Goal: Task Accomplishment & Management: Use online tool/utility

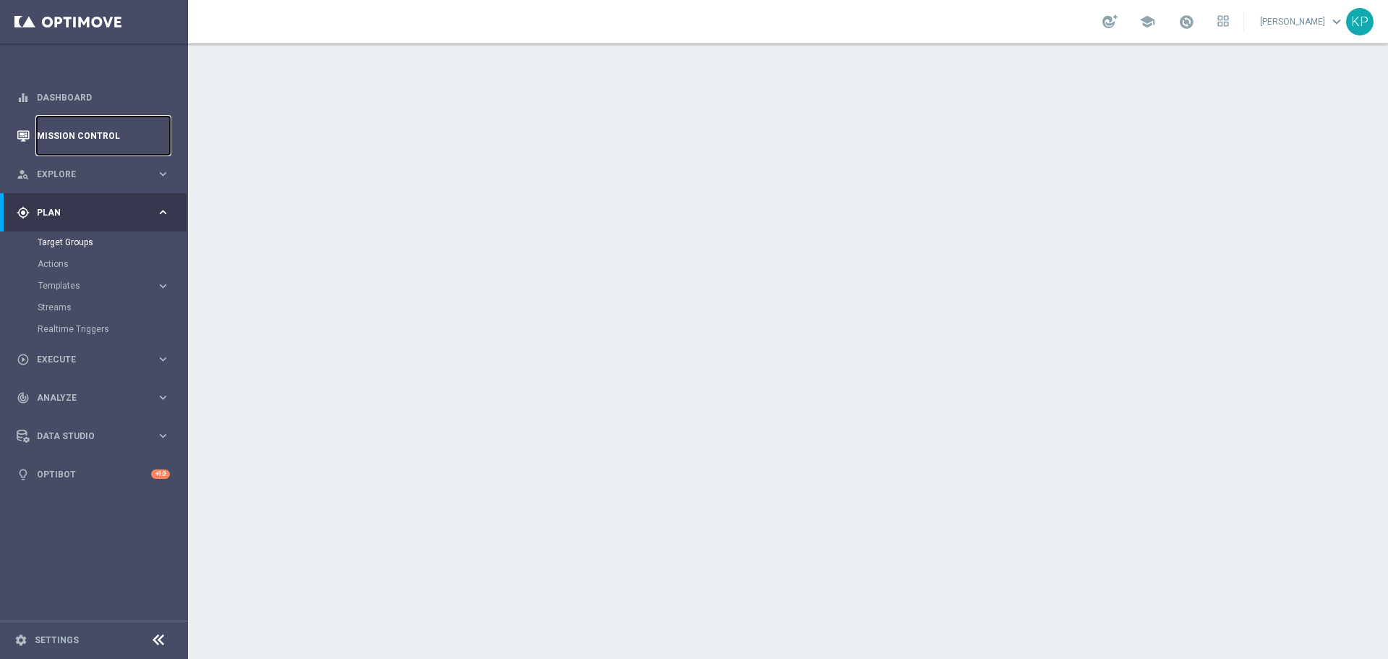
click at [129, 145] on link "Mission Control" at bounding box center [103, 135] width 133 height 38
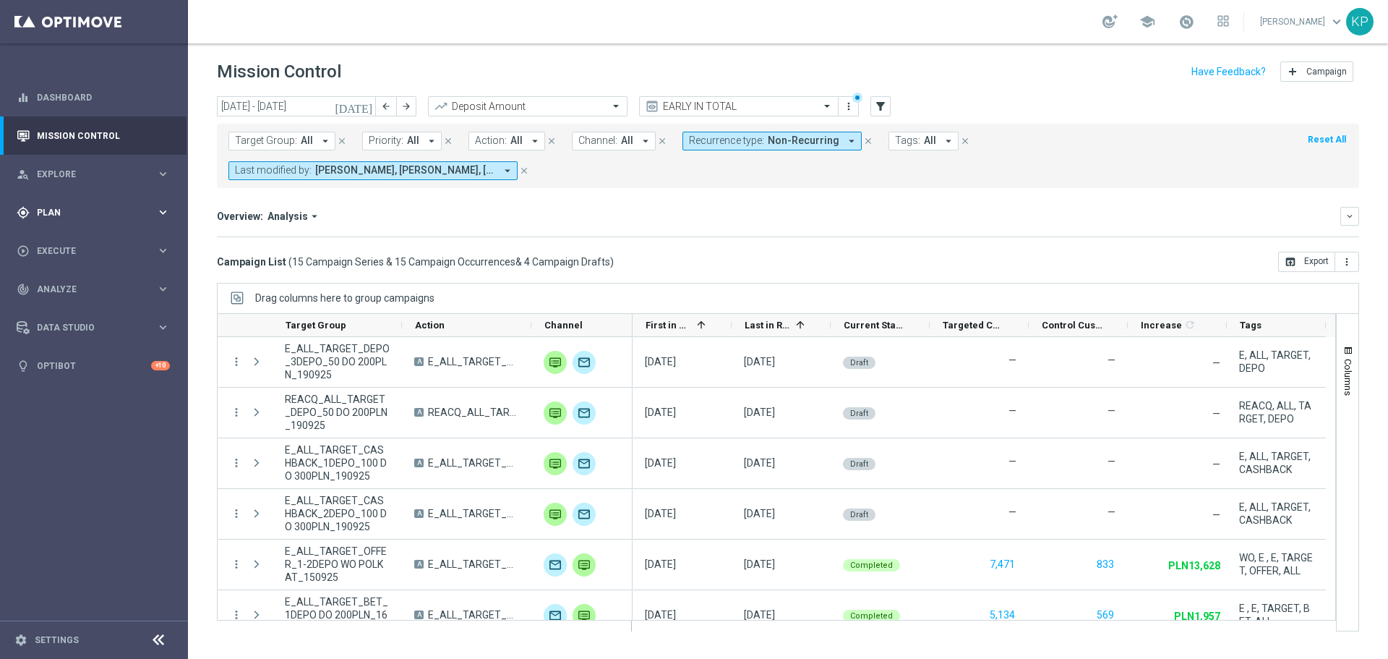
click at [143, 215] on span "Plan" at bounding box center [96, 212] width 119 height 9
click at [72, 285] on span "Templates" at bounding box center [89, 285] width 103 height 9
click at [71, 311] on link "Optimail" at bounding box center [98, 308] width 106 height 12
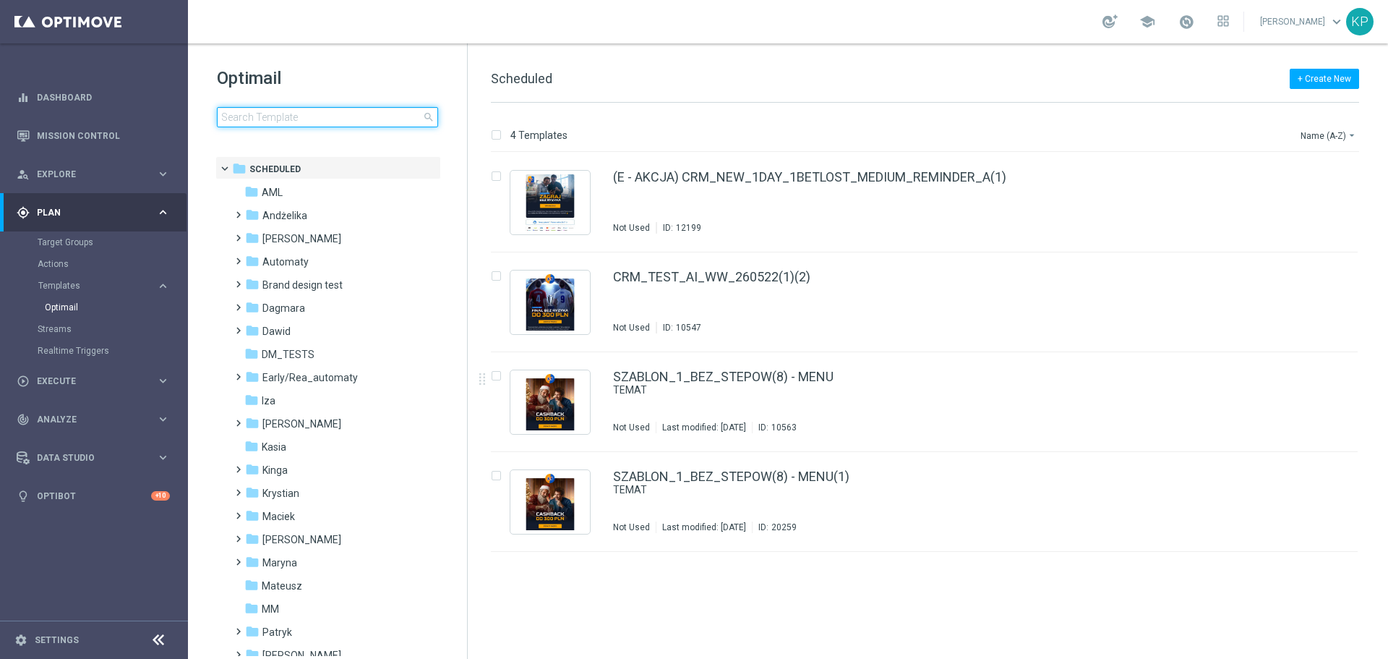
click at [364, 119] on input at bounding box center [327, 117] width 221 height 20
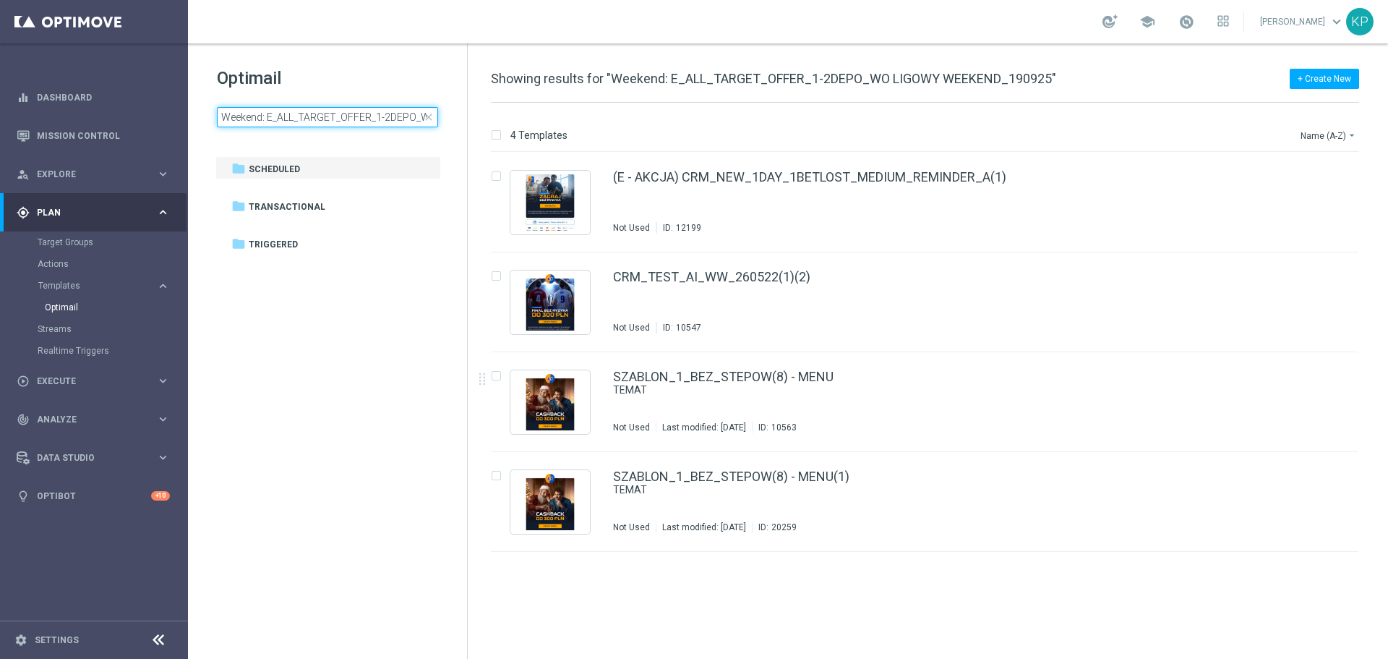
scroll to position [0, 134]
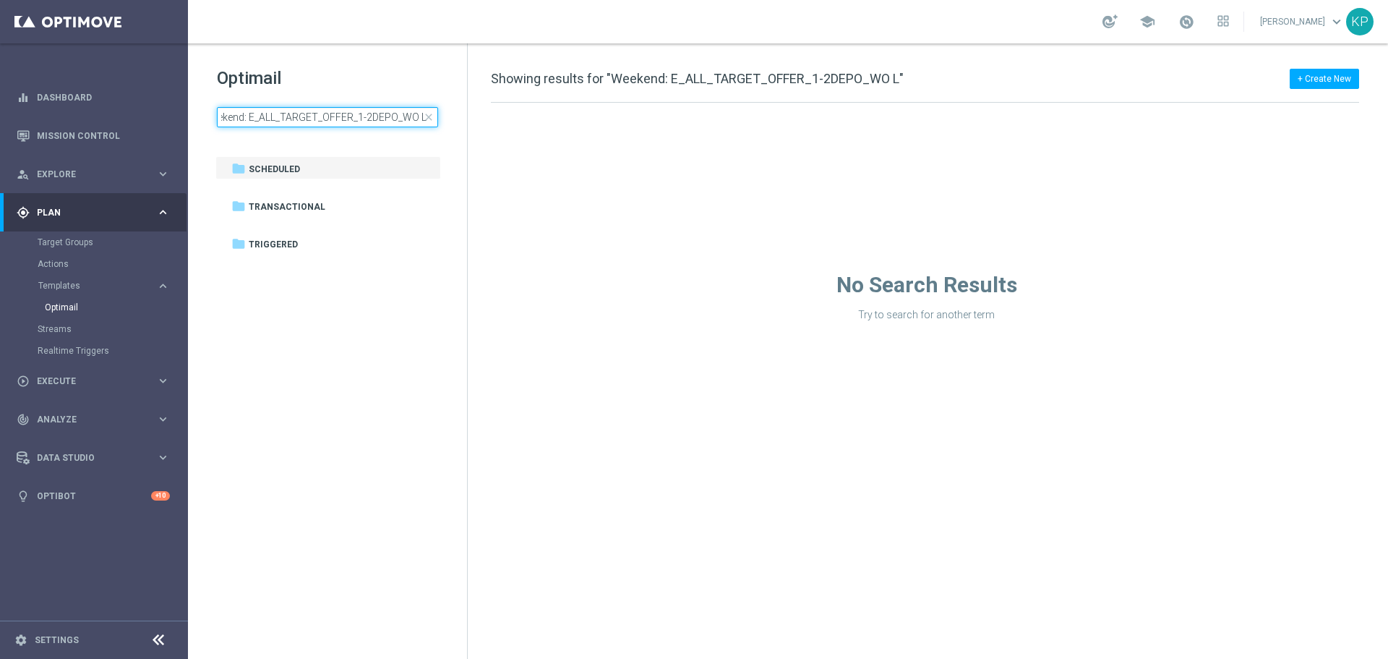
scroll to position [0, 15]
click at [320, 121] on input "Weekend: E_ALL_TARGET_OFFER_1-2DEPO_WO L" at bounding box center [327, 117] width 221 height 20
drag, startPoint x: 252, startPoint y: 120, endPoint x: 166, endPoint y: 119, distance: 86.1
click at [161, 119] on main "equalizer Dashboard Mission Control" at bounding box center [694, 329] width 1388 height 659
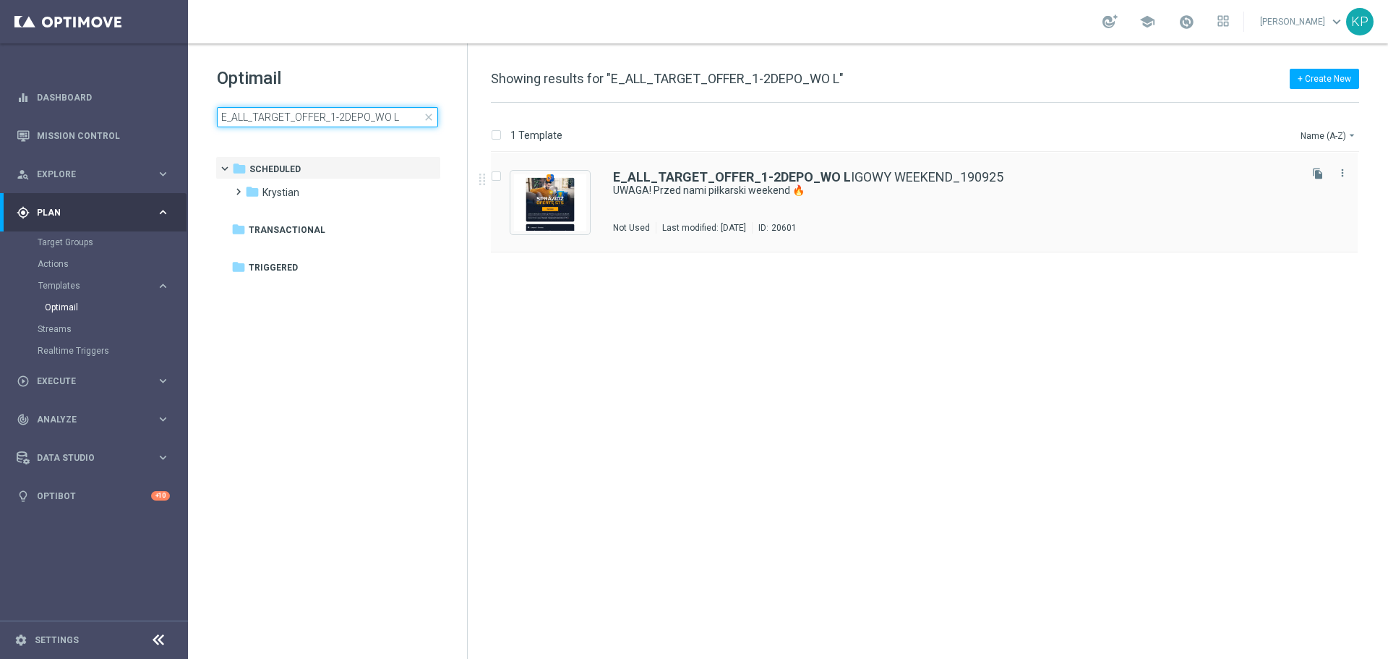
type input "E_ALL_TARGET_OFFER_1-2DEPO_WO L"
click at [735, 210] on div "E_ALL_TARGET_OFFER_1-2DEPO_WO L IGOWY WEEKEND_190925 UWAGA! Przed nami piłkarsk…" at bounding box center [955, 202] width 684 height 63
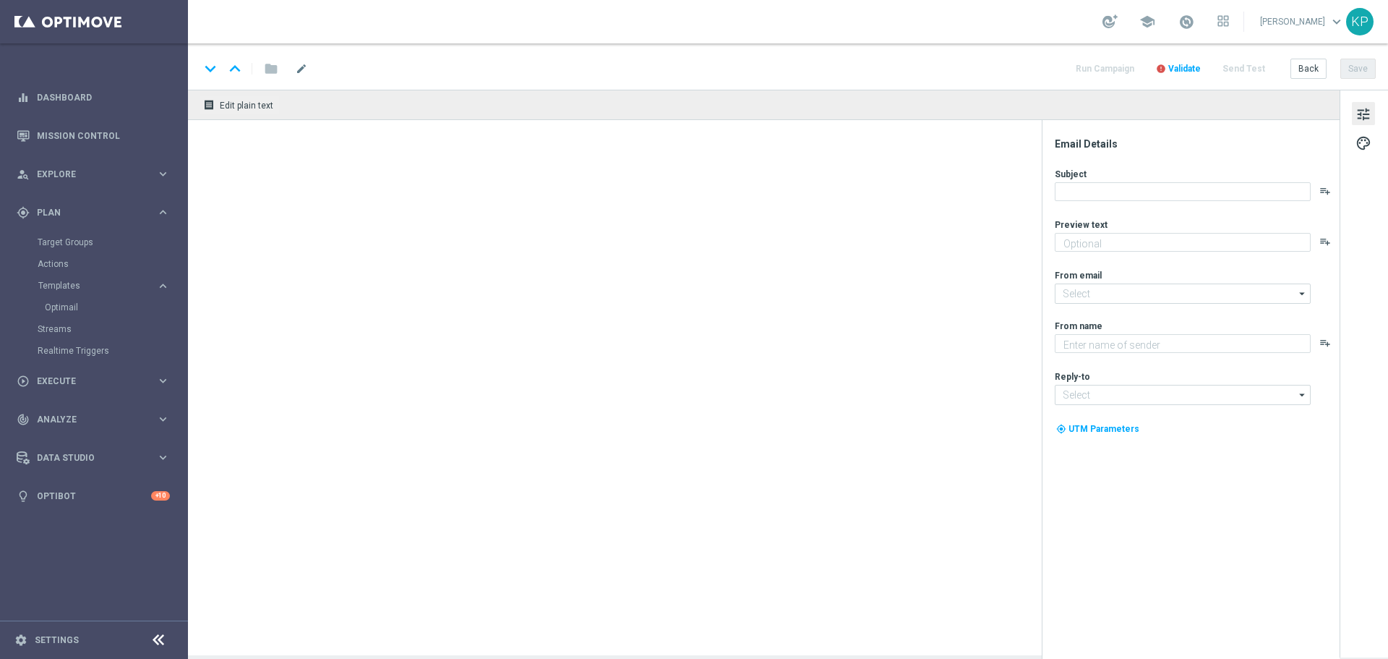
type textarea "Prezentujemy kursy na spotkania Premier League ☕"
type input "[EMAIL_ADDRESS][DOMAIN_NAME]"
type textarea "STS"
type input "[EMAIL_ADDRESS][DOMAIN_NAME]"
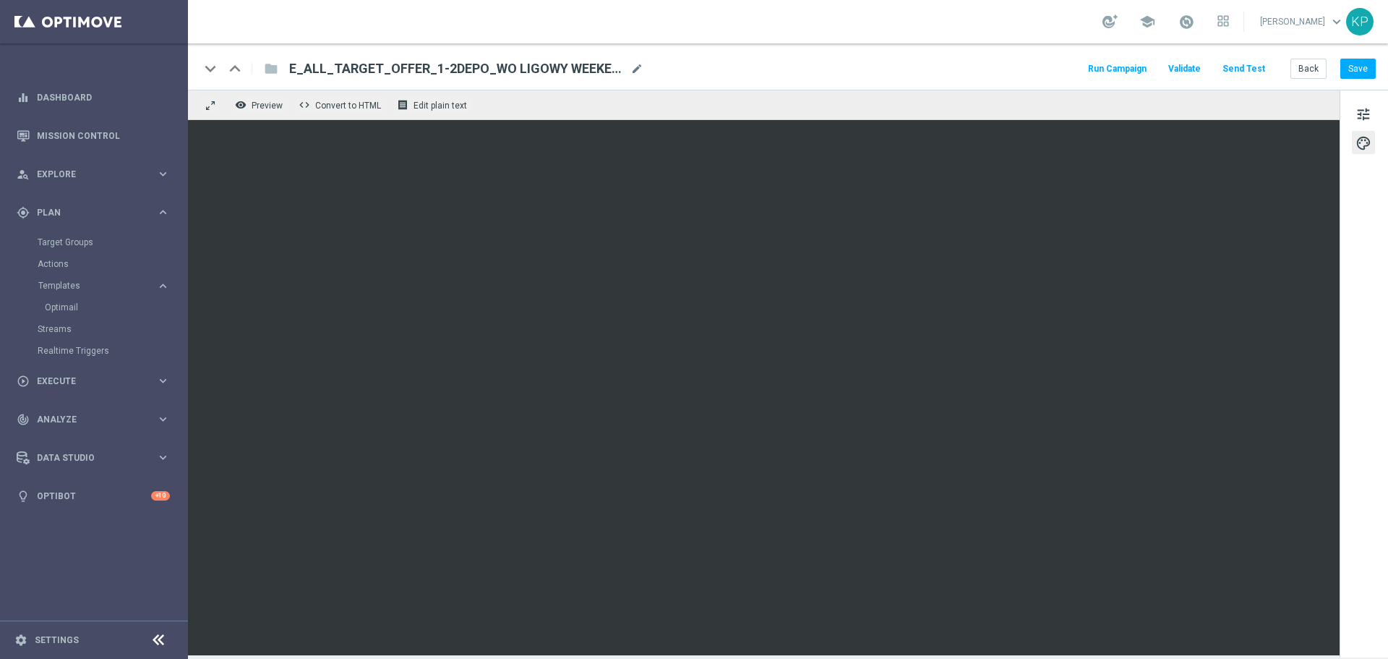
click at [911, 37] on div "school [PERSON_NAME] keyboard_arrow_down KP" at bounding box center [788, 21] width 1200 height 43
click at [1295, 67] on button "Back" at bounding box center [1309, 69] width 36 height 20
